Goal: Information Seeking & Learning: Learn about a topic

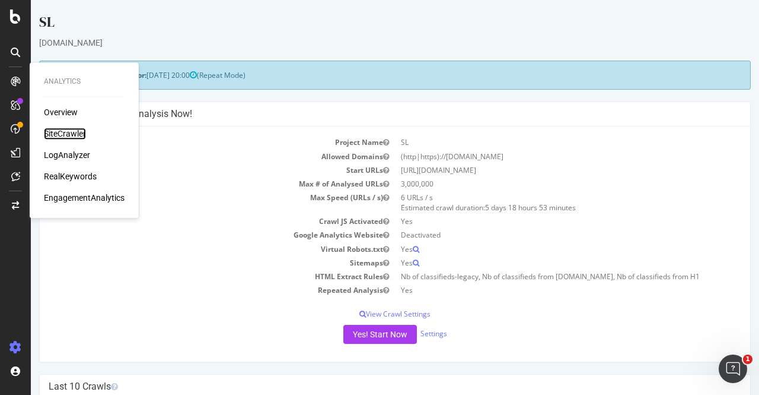
click at [69, 133] on div "SiteCrawler" at bounding box center [65, 134] width 42 height 12
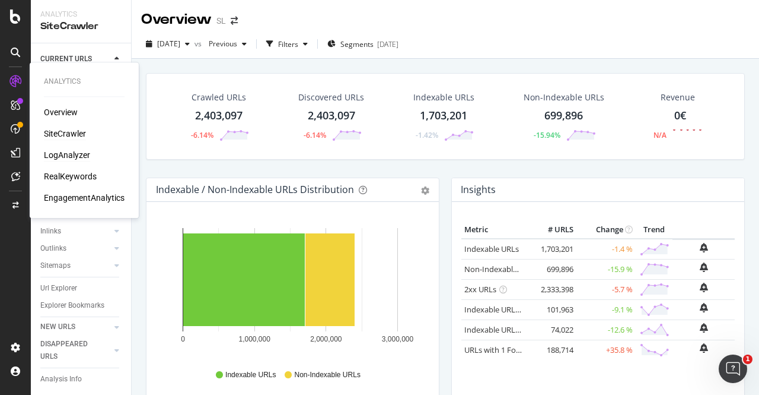
click at [52, 154] on div "LogAnalyzer" at bounding box center [67, 155] width 46 height 12
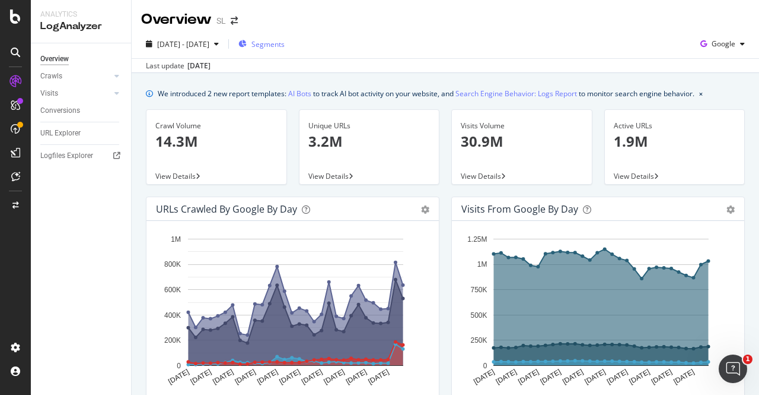
click at [285, 46] on span "Segments" at bounding box center [268, 44] width 33 height 10
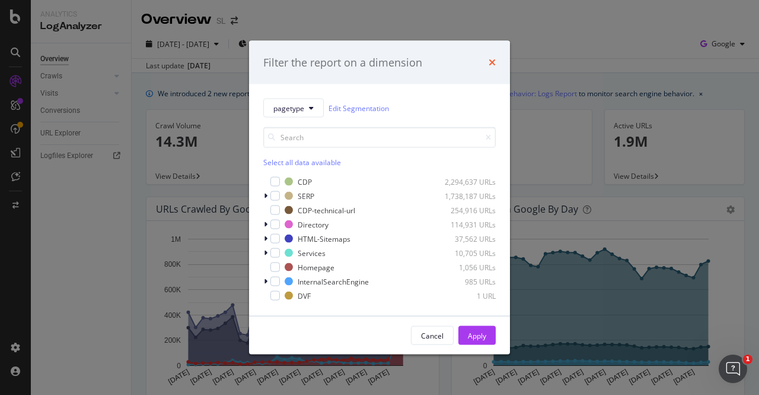
click at [492, 58] on icon "times" at bounding box center [492, 62] width 7 height 9
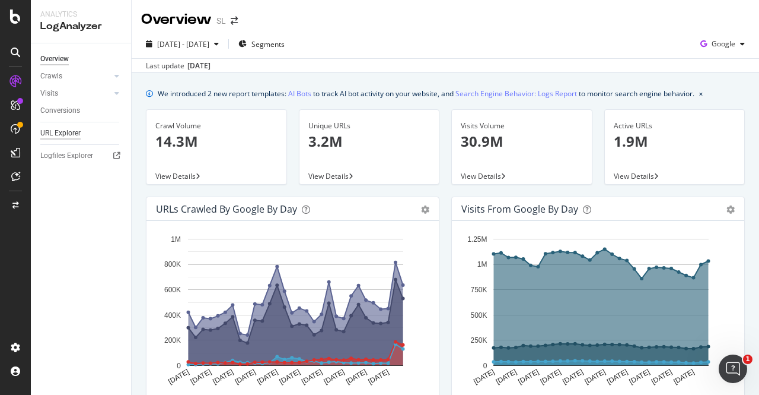
click at [68, 134] on div "URL Explorer" at bounding box center [60, 133] width 40 height 12
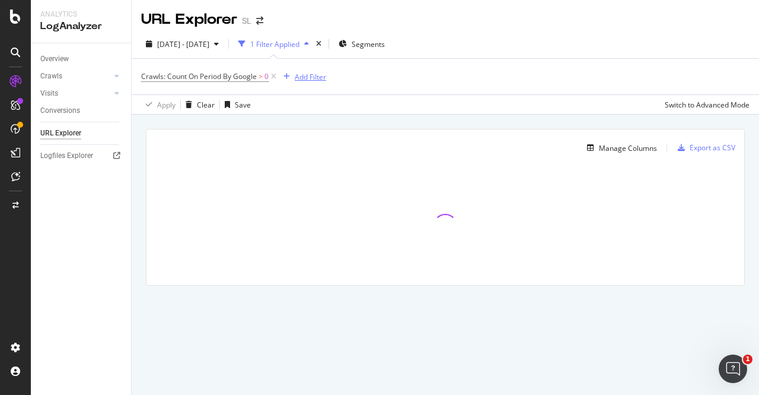
click at [301, 77] on div "Add Filter" at bounding box center [310, 77] width 31 height 10
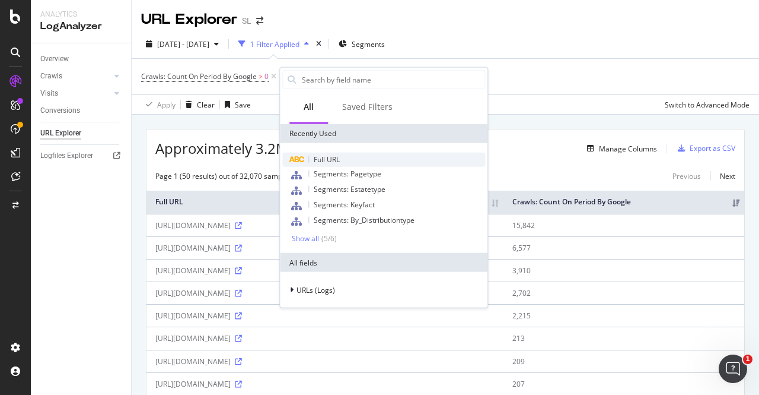
click at [331, 158] on span "Full URL" at bounding box center [327, 159] width 26 height 10
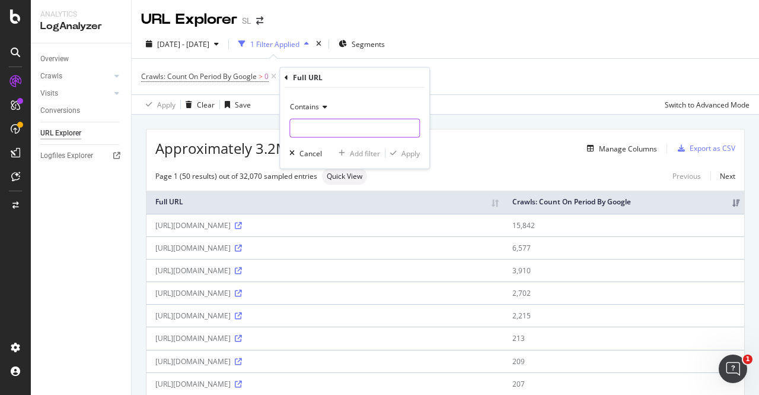
click at [306, 126] on input "text" at bounding box center [354, 128] width 129 height 19
type input "/mettre-en-location/"
click at [413, 154] on div "Apply" at bounding box center [411, 153] width 18 height 10
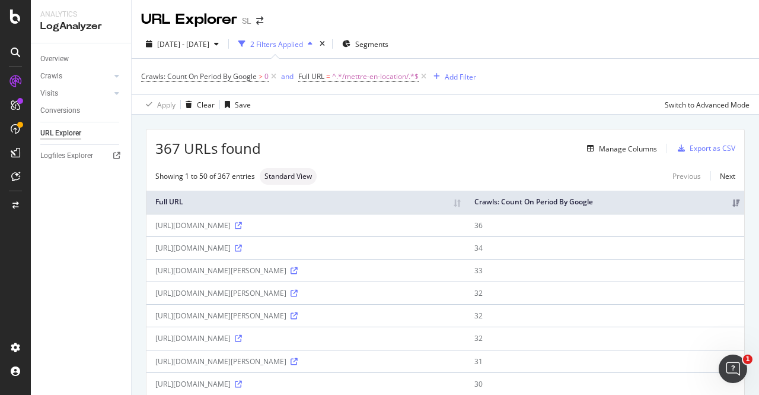
click at [441, 142] on div "Manage Columns" at bounding box center [459, 148] width 396 height 14
click at [619, 149] on div "Manage Columns" at bounding box center [628, 149] width 58 height 10
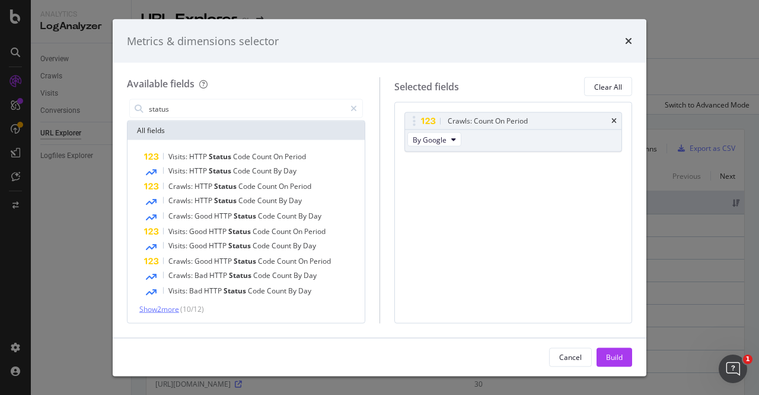
type input "status"
click at [160, 308] on span "Show 2 more" at bounding box center [159, 309] width 40 height 10
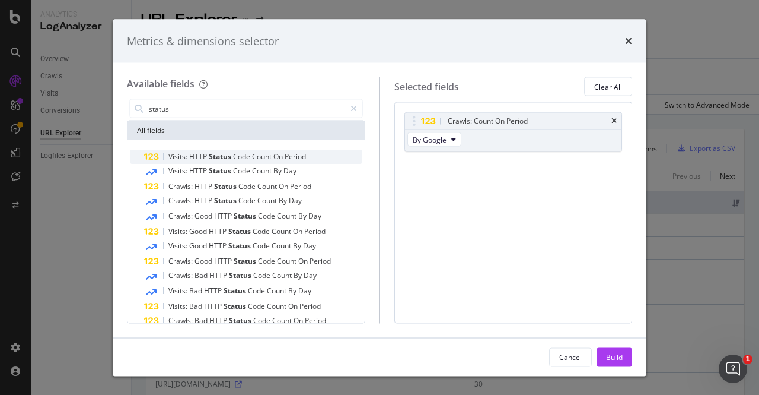
click at [217, 155] on span "Status" at bounding box center [221, 156] width 24 height 10
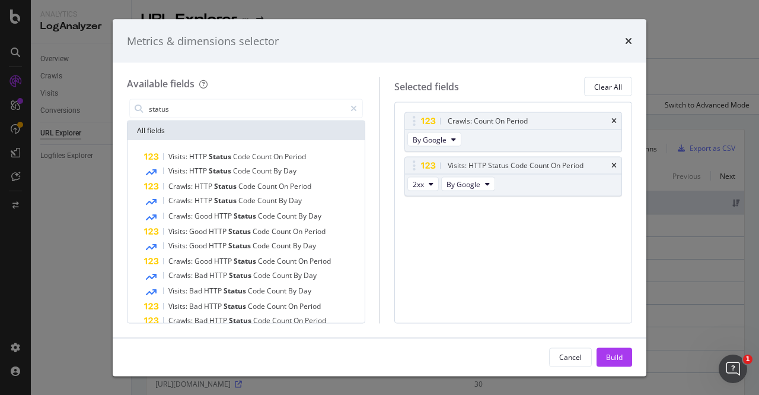
click at [520, 310] on div "Crawls: Count On Period By Google Visits: HTTP Status Code Count On Period 2xx …" at bounding box center [514, 212] width 238 height 221
click at [616, 362] on div "Build" at bounding box center [614, 357] width 17 height 18
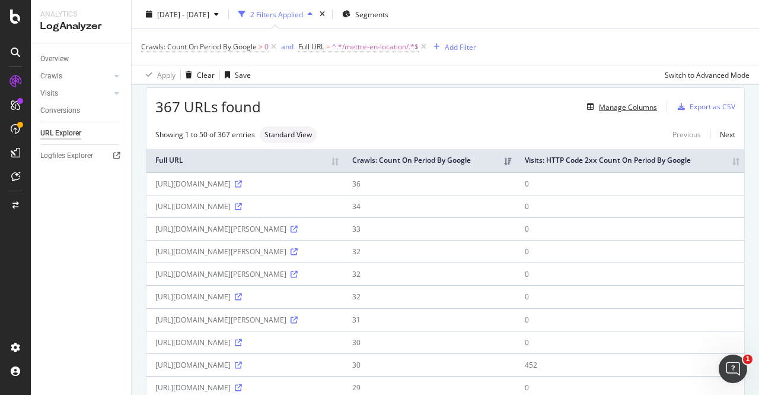
scroll to position [42, 0]
click at [291, 232] on icon at bounding box center [294, 228] width 7 height 7
click at [242, 187] on icon at bounding box center [238, 183] width 7 height 7
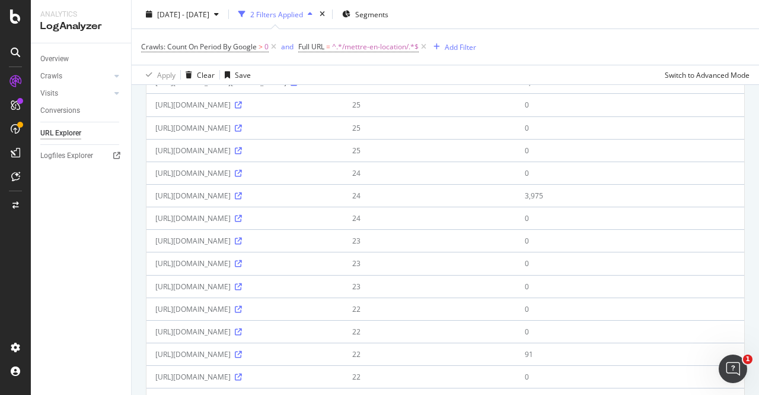
scroll to position [391, 0]
click at [291, 87] on icon at bounding box center [294, 82] width 7 height 7
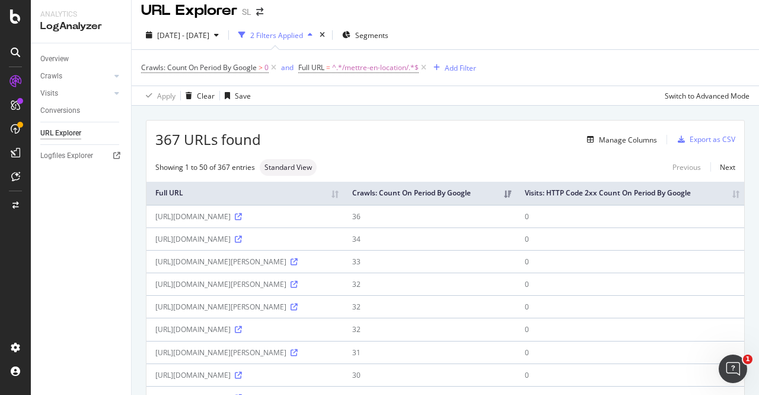
scroll to position [0, 0]
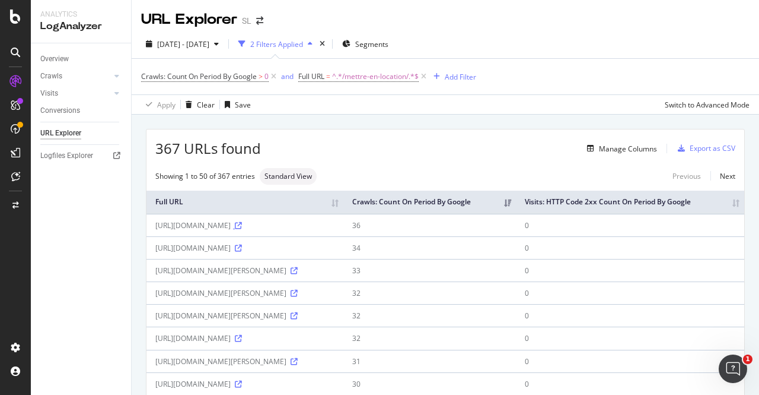
click at [242, 229] on icon at bounding box center [238, 225] width 7 height 7
click at [693, 148] on div "Export as CSV" at bounding box center [713, 148] width 46 height 10
click at [698, 148] on div "Export as CSV" at bounding box center [713, 148] width 46 height 10
click at [258, 20] on icon "arrow-right-arrow-left" at bounding box center [259, 21] width 7 height 8
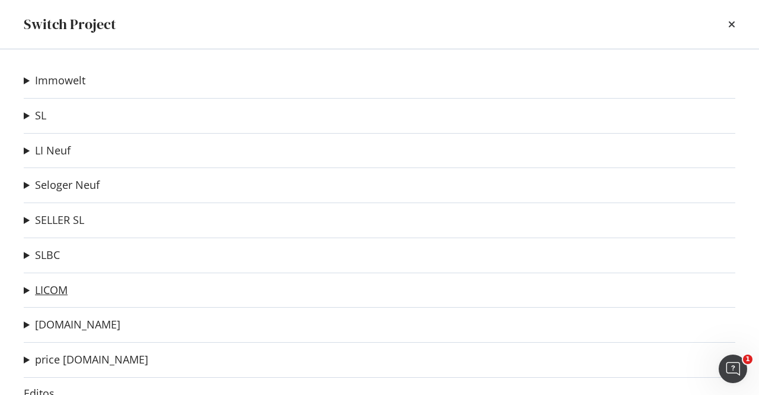
click at [49, 285] on link "LICOM" at bounding box center [51, 290] width 33 height 12
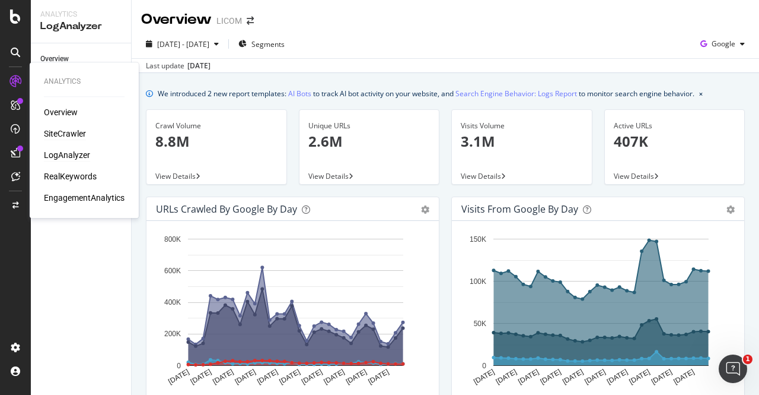
click at [76, 137] on div "SiteCrawler" at bounding box center [65, 134] width 42 height 12
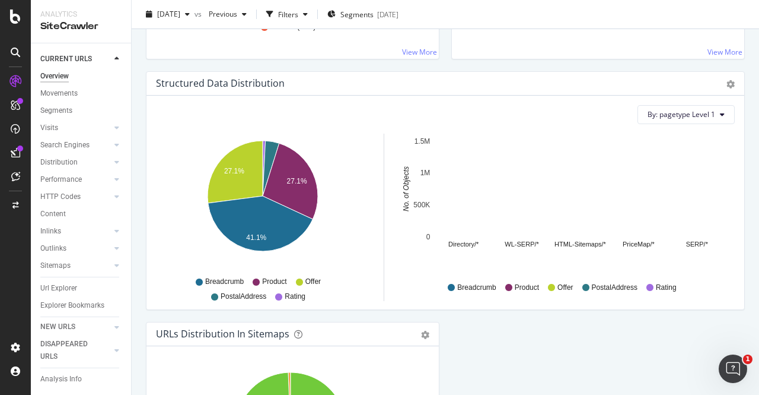
scroll to position [1323, 0]
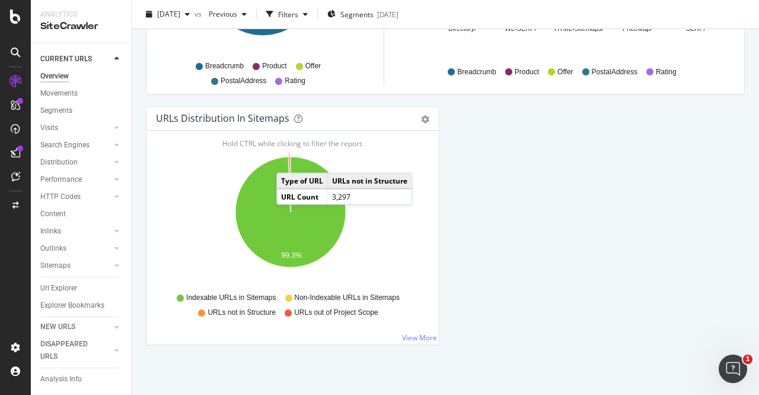
click at [288, 157] on icon "A chart." at bounding box center [289, 184] width 2 height 55
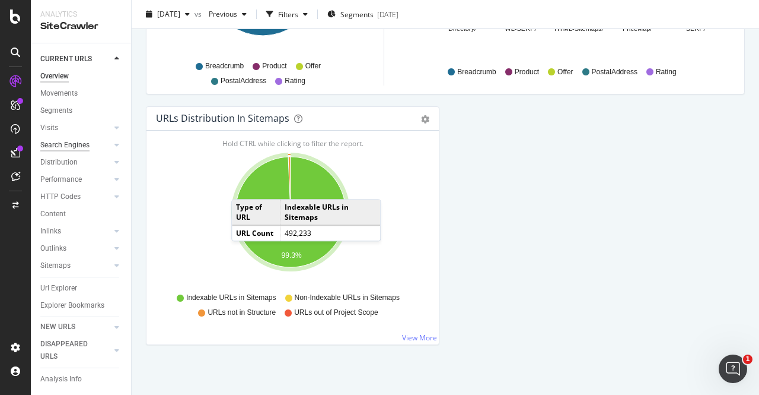
click at [54, 142] on div "Search Engines" at bounding box center [64, 145] width 49 height 12
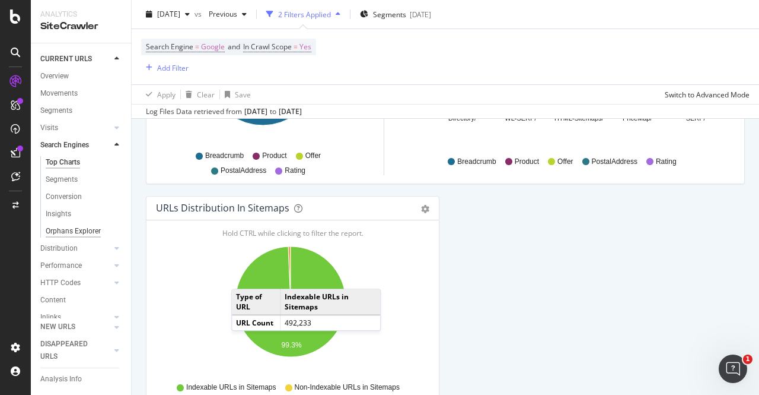
scroll to position [1413, 0]
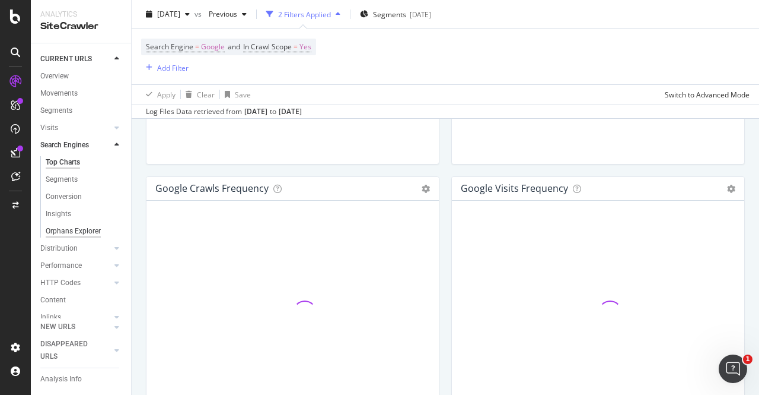
click at [68, 235] on div "Orphans Explorer" at bounding box center [73, 231] width 55 height 12
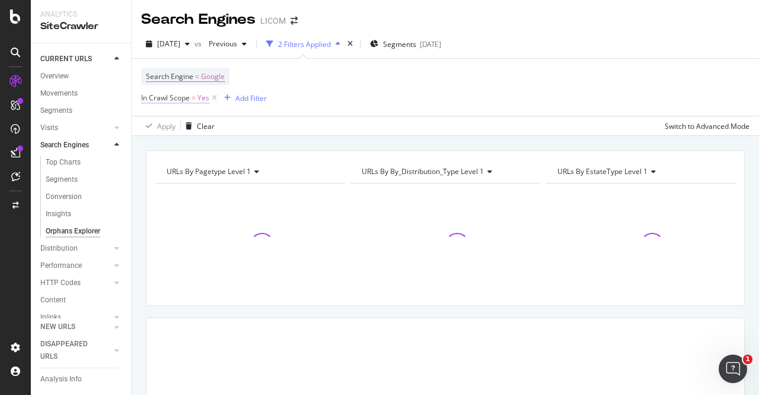
click at [201, 98] on span "Yes" at bounding box center [204, 98] width 12 height 17
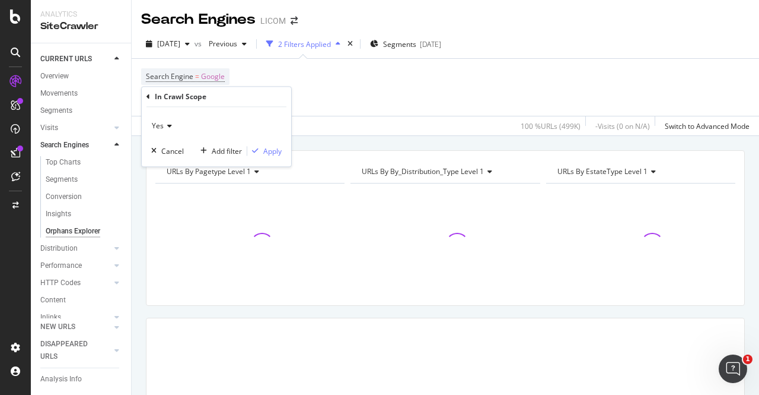
click at [151, 128] on div "Yes Cancel Add filter Apply" at bounding box center [216, 136] width 149 height 59
click at [161, 128] on span "Yes" at bounding box center [158, 125] width 12 height 10
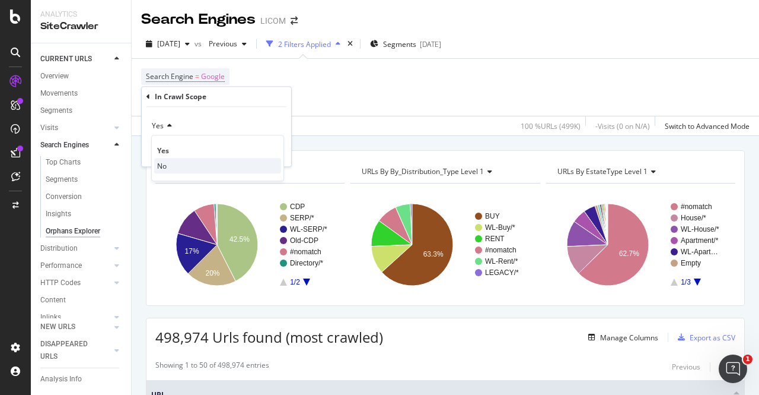
click at [176, 163] on div "No" at bounding box center [217, 165] width 127 height 15
click at [272, 152] on div "Apply" at bounding box center [272, 151] width 18 height 10
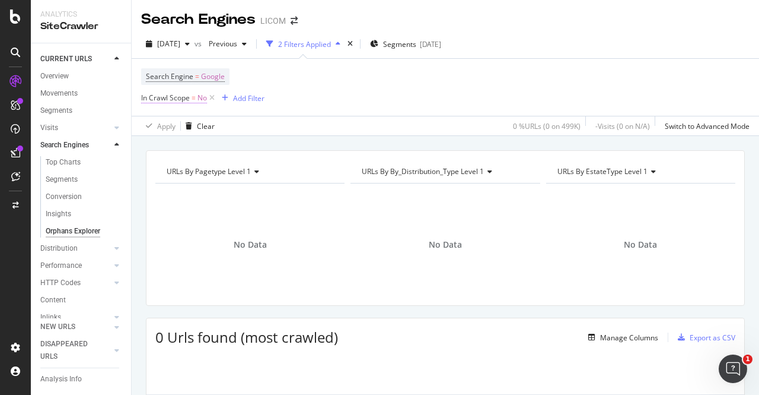
click at [193, 97] on span "=" at bounding box center [194, 98] width 4 height 10
click at [164, 122] on div "No" at bounding box center [216, 125] width 131 height 19
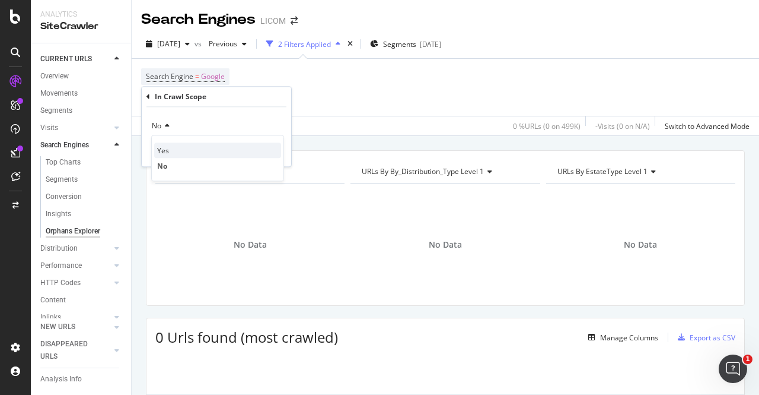
click at [168, 150] on span "Yes" at bounding box center [163, 150] width 12 height 10
click at [282, 152] on div "Yes Cancel Add filter Apply" at bounding box center [216, 136] width 149 height 59
click at [276, 155] on div "Apply" at bounding box center [272, 151] width 18 height 10
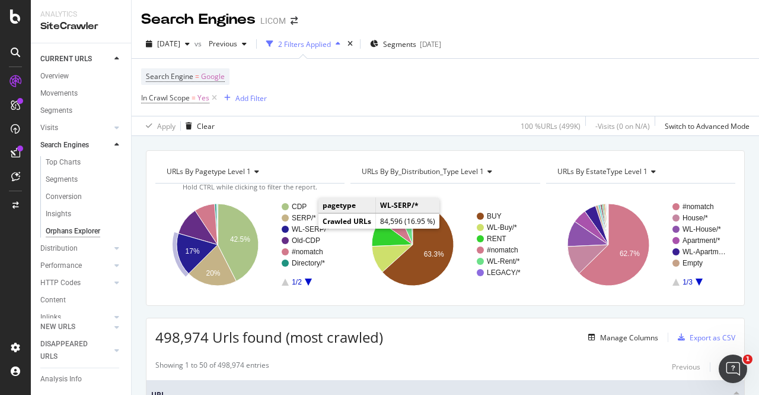
click at [304, 228] on text "WL-SERP/*" at bounding box center [310, 229] width 37 height 8
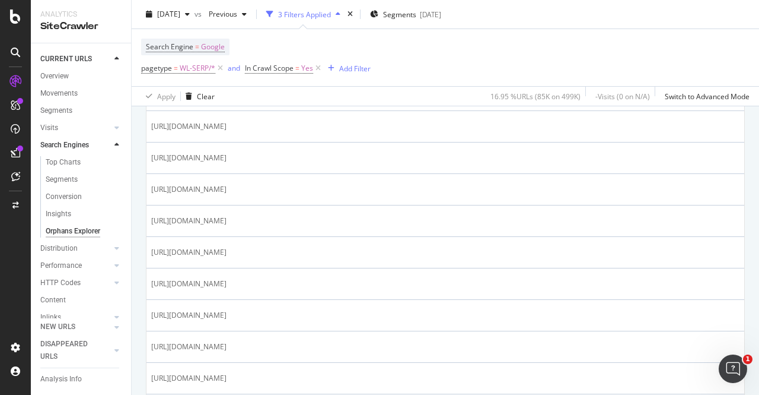
scroll to position [101, 0]
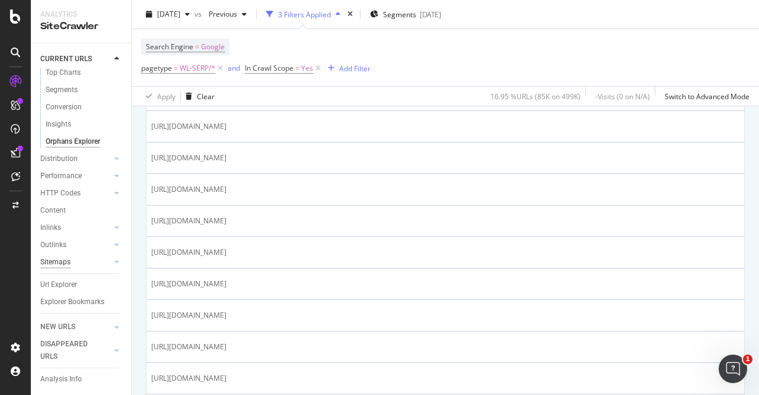
click at [59, 256] on div "Sitemaps" at bounding box center [55, 262] width 30 height 12
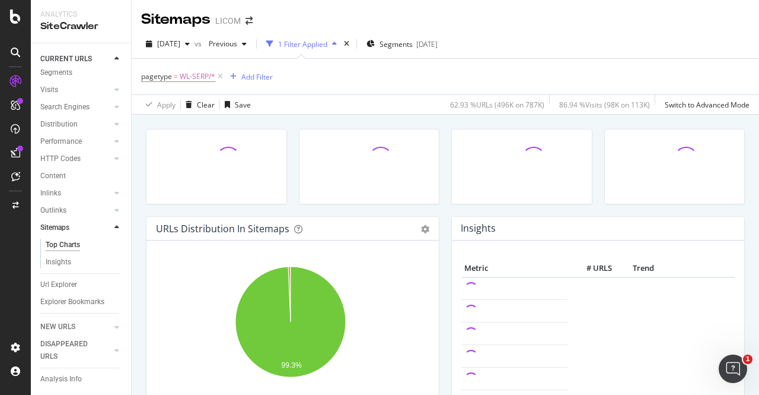
click at [5, 394] on icon "close toast" at bounding box center [2, 402] width 5 height 15
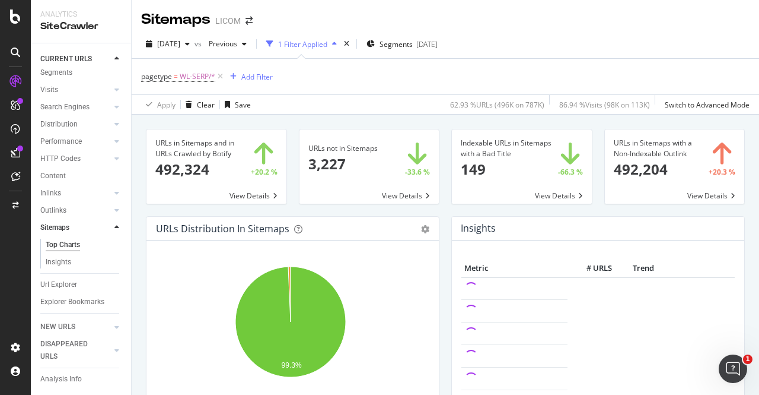
click at [348, 151] on span at bounding box center [370, 166] width 140 height 74
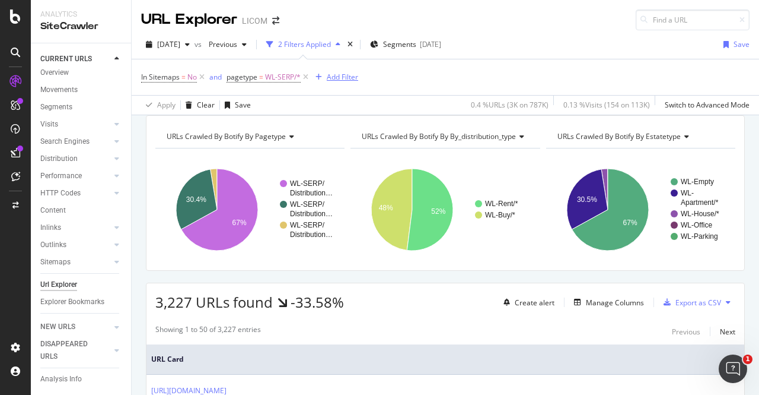
click at [332, 80] on div "Add Filter" at bounding box center [342, 77] width 31 height 10
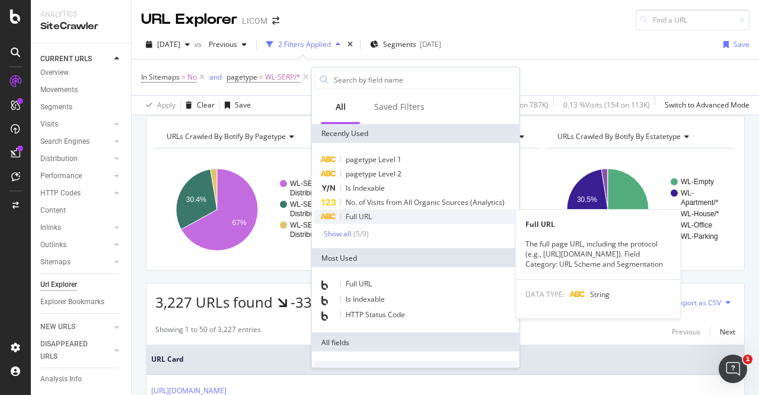
click at [358, 218] on span "Full URL" at bounding box center [359, 216] width 26 height 10
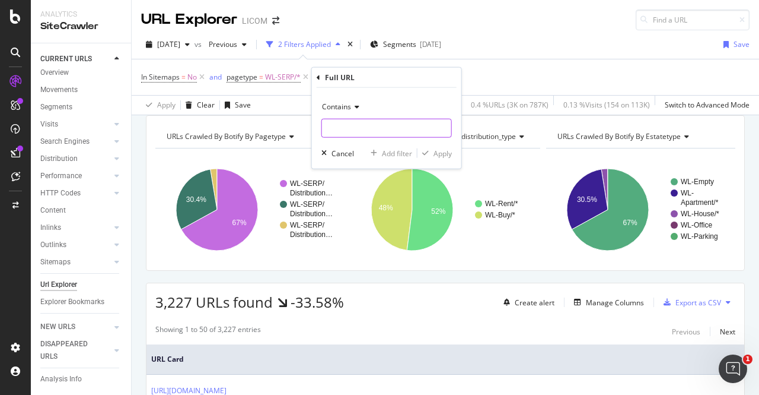
click at [367, 123] on input "text" at bounding box center [386, 128] width 129 height 19
type input "hotel"
click at [440, 152] on div "Apply" at bounding box center [443, 153] width 18 height 10
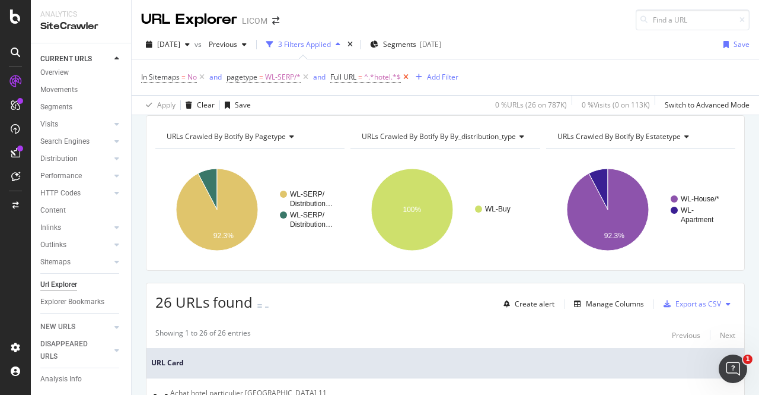
click at [405, 79] on icon at bounding box center [406, 77] width 10 height 12
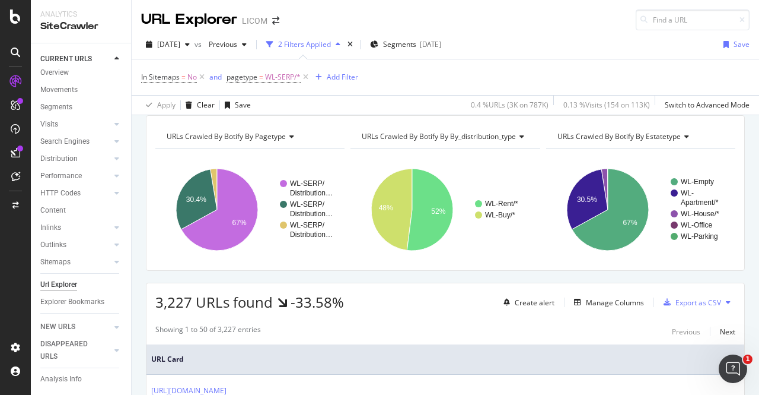
scroll to position [97, 0]
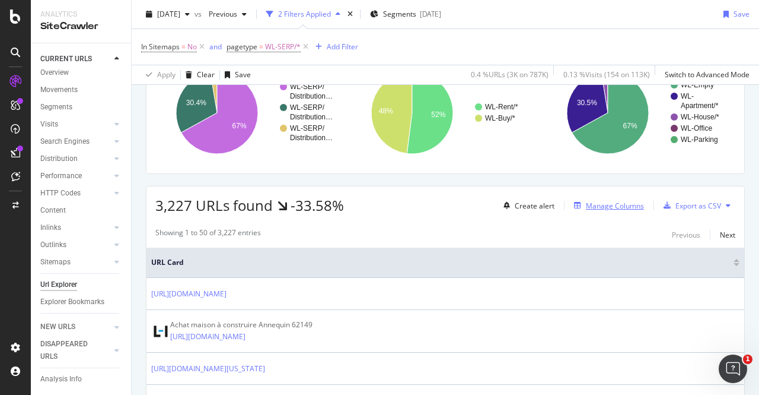
click at [609, 211] on div "Manage Columns" at bounding box center [615, 206] width 58 height 10
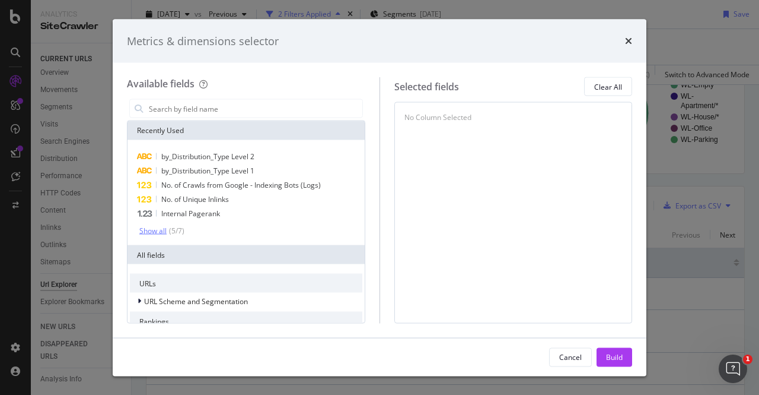
click at [147, 231] on div "Show all" at bounding box center [152, 230] width 27 height 8
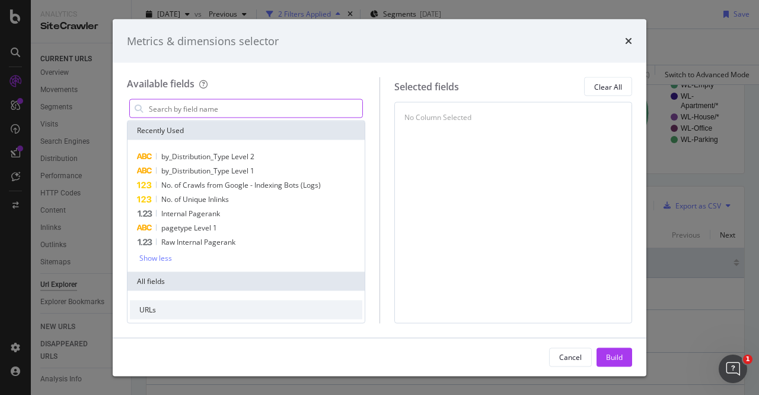
click at [170, 113] on input "modal" at bounding box center [255, 109] width 215 height 18
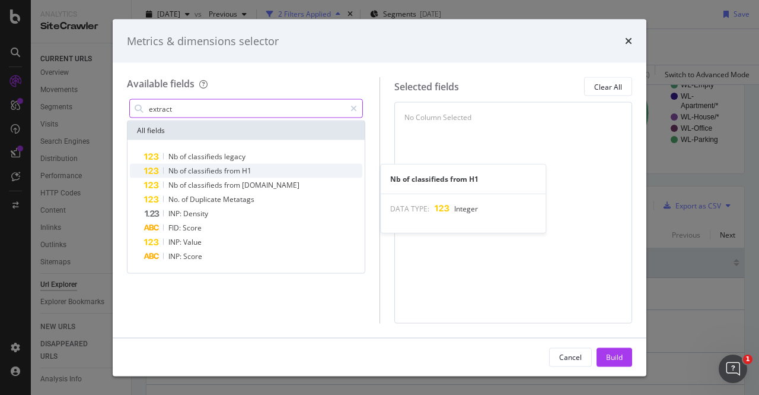
type input "extract"
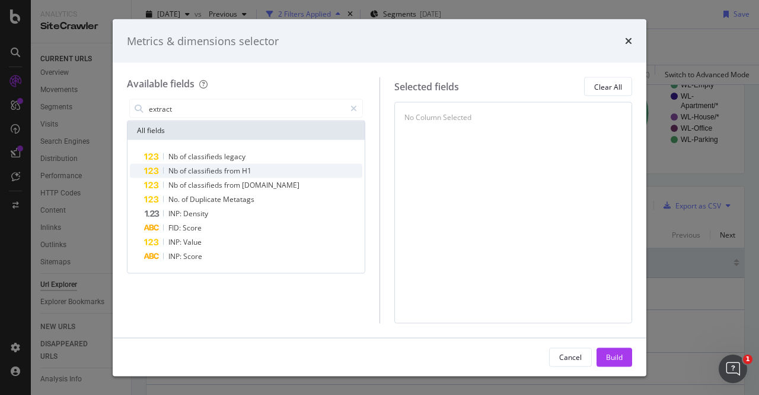
click at [206, 171] on span "classifieds" at bounding box center [206, 171] width 36 height 10
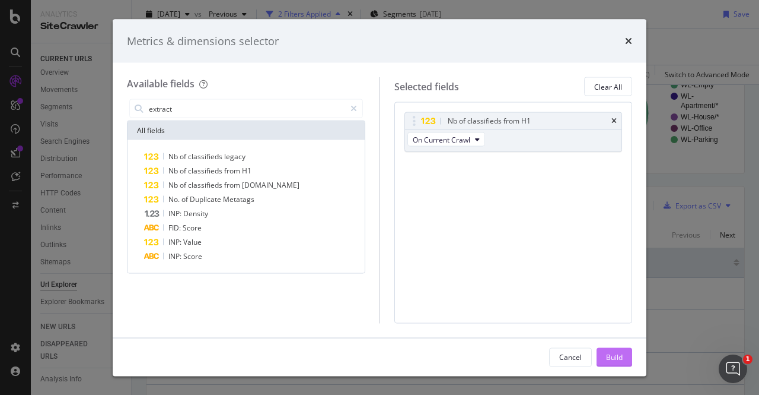
click at [612, 357] on div "Build" at bounding box center [614, 356] width 17 height 10
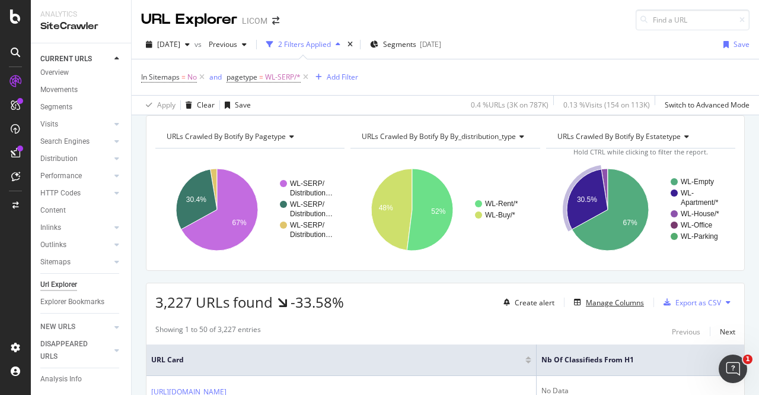
scroll to position [203, 0]
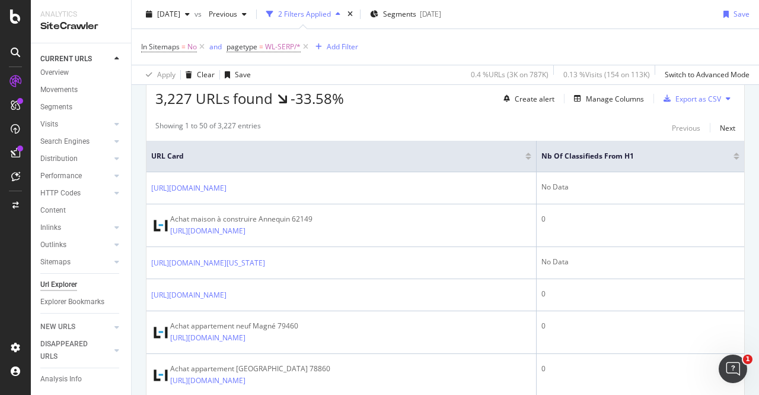
click at [734, 160] on div at bounding box center [737, 158] width 6 height 3
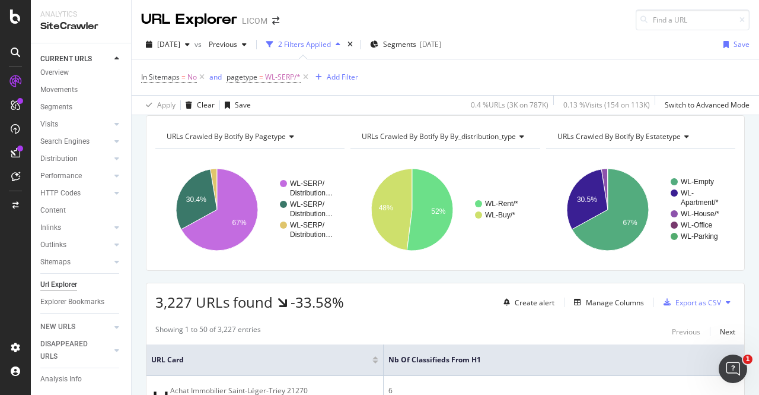
scroll to position [174, 0]
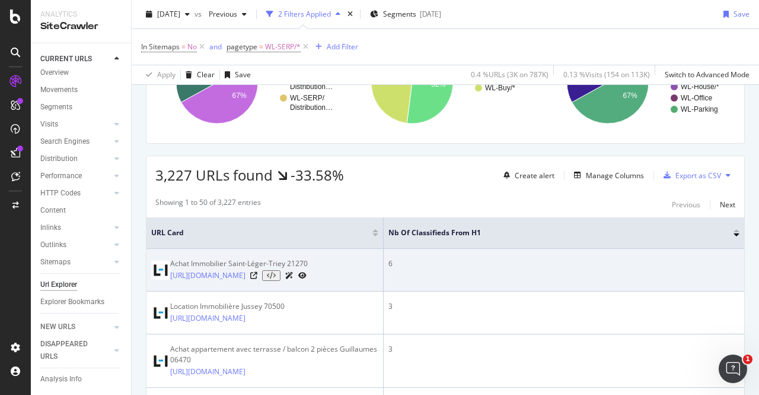
scroll to position [126, 0]
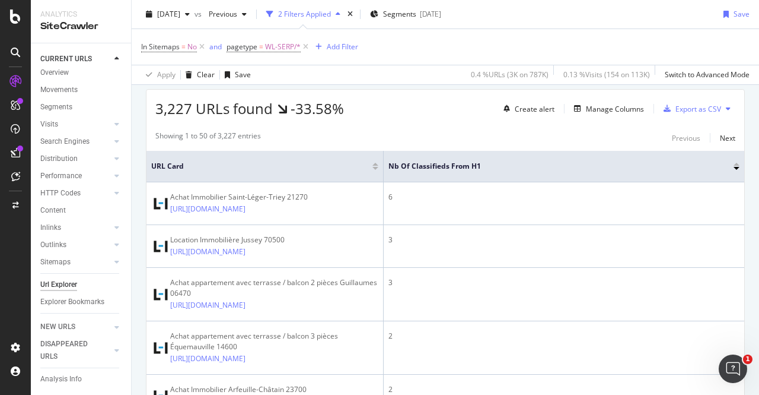
scroll to position [195, 0]
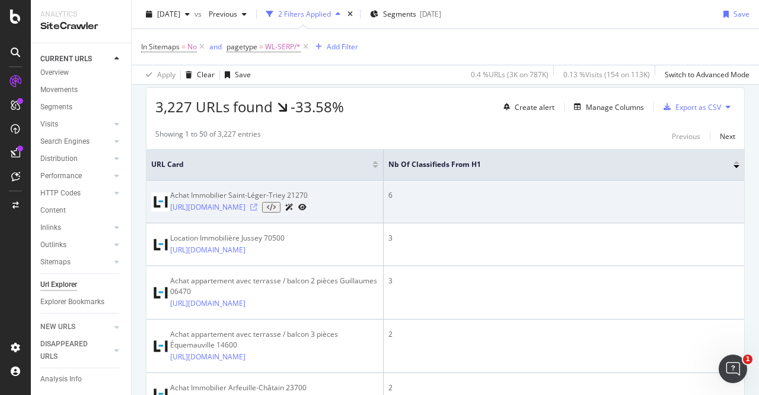
click at [257, 211] on icon at bounding box center [253, 206] width 7 height 7
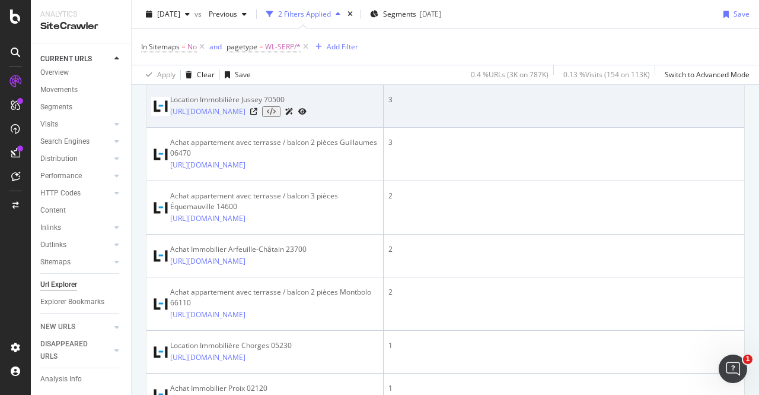
scroll to position [0, 0]
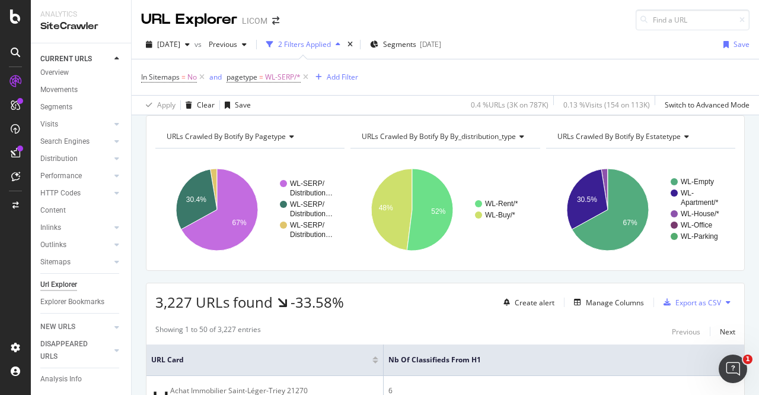
click at [349, 338] on div "Showing 1 to 50 of 3,227 entries Previous Next" at bounding box center [446, 331] width 598 height 14
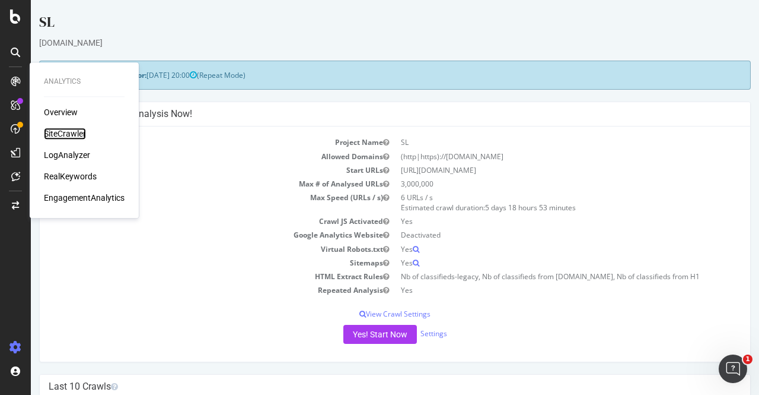
click at [49, 135] on div "SiteCrawler" at bounding box center [65, 134] width 42 height 12
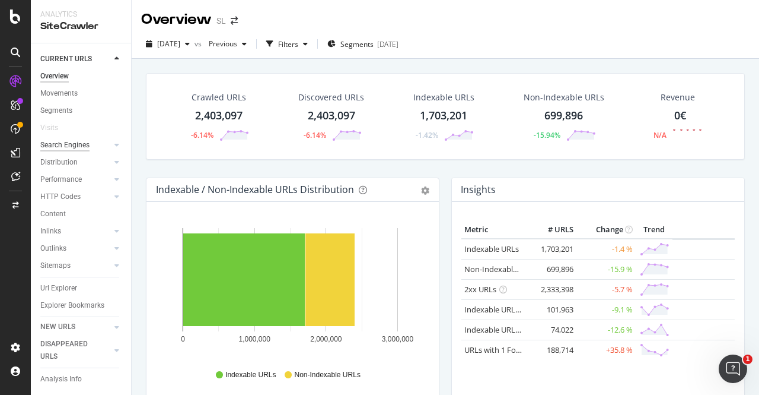
click at [52, 144] on div "Search Engines" at bounding box center [64, 145] width 49 height 12
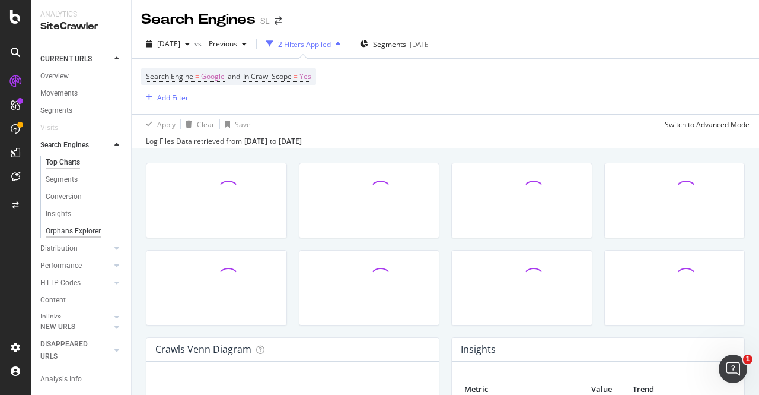
click at [77, 231] on div "Orphans Explorer" at bounding box center [73, 231] width 55 height 12
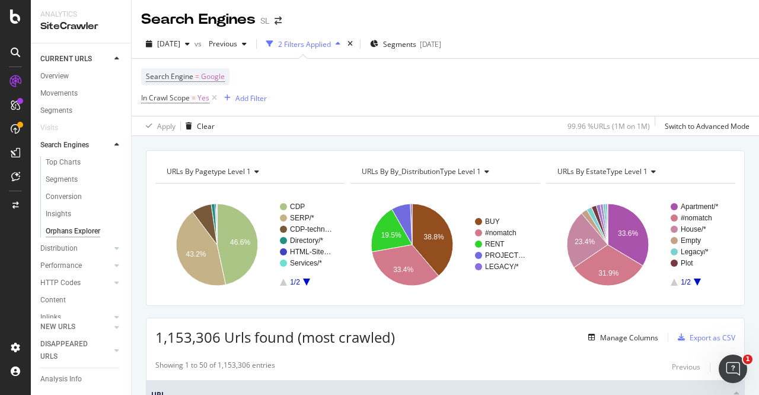
scroll to position [101, 0]
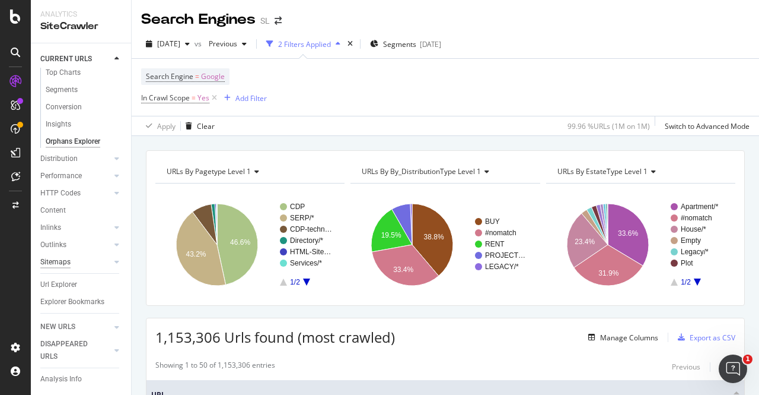
click at [49, 256] on div "Sitemaps" at bounding box center [55, 262] width 30 height 12
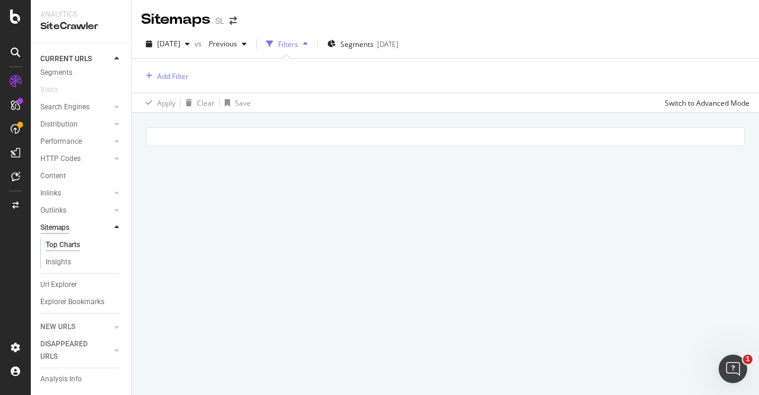
scroll to position [50, 0]
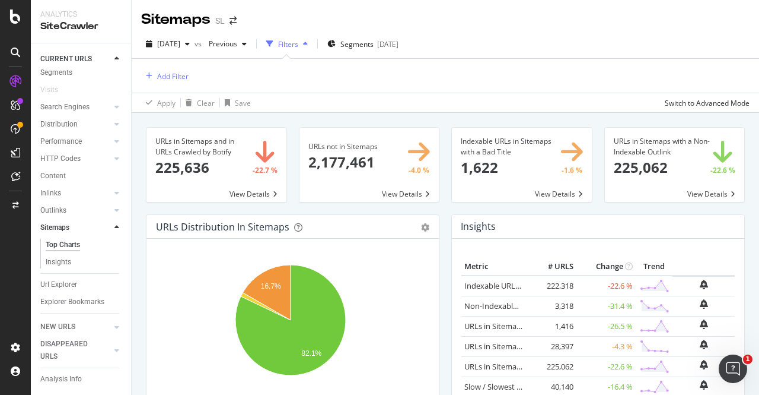
click at [342, 145] on span at bounding box center [370, 165] width 140 height 74
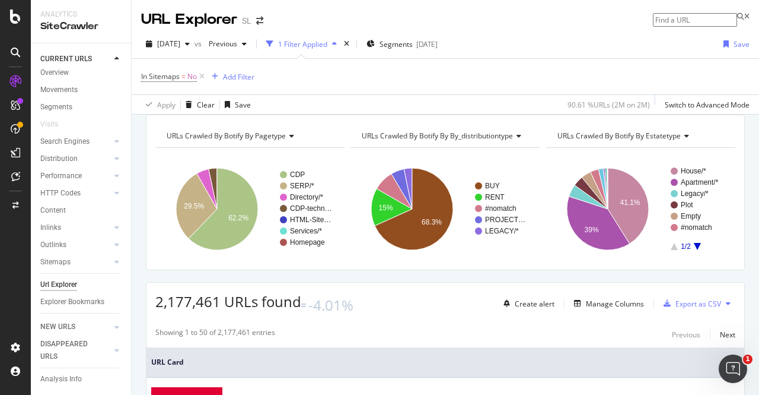
click at [371, 177] on rect "A chart." at bounding box center [444, 208] width 186 height 103
